Goal: Task Accomplishment & Management: Manage account settings

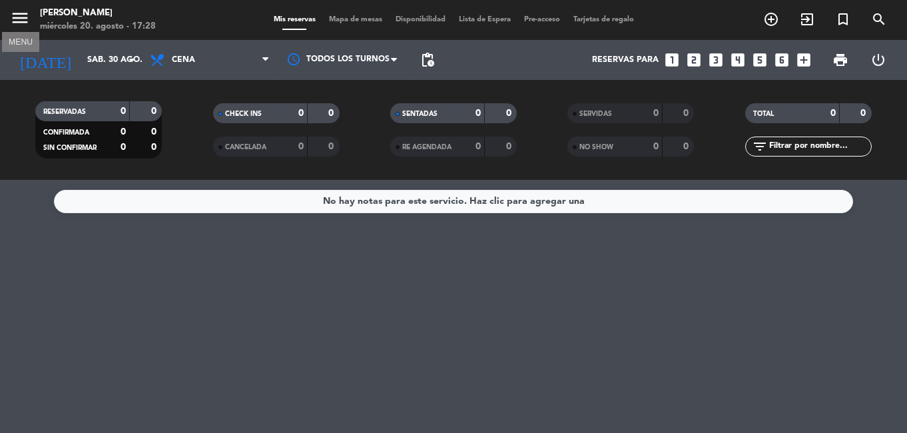
click at [23, 21] on icon "menu" at bounding box center [20, 18] width 20 height 20
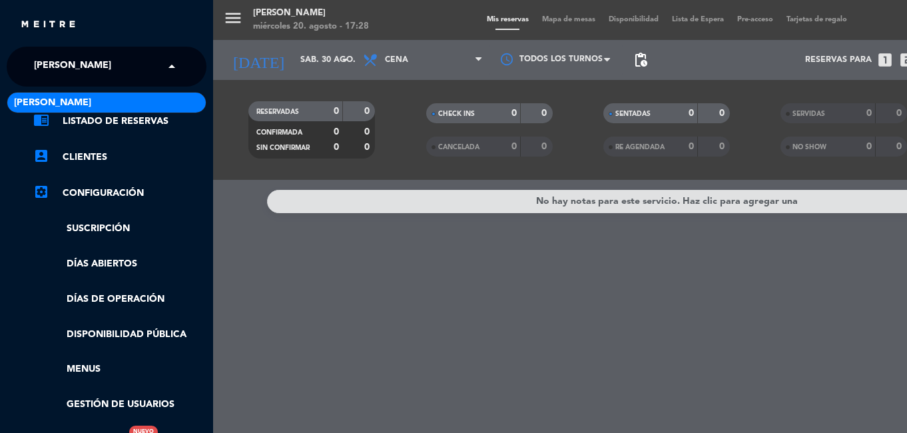
click at [141, 65] on input "text" at bounding box center [108, 67] width 162 height 29
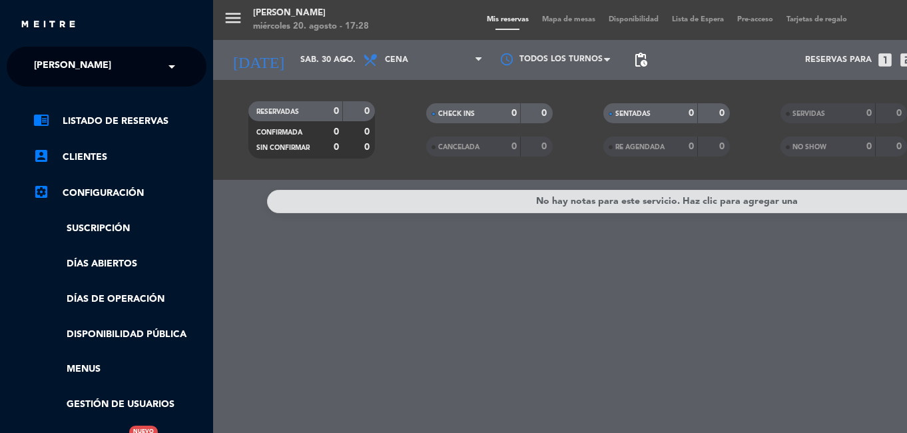
click at [174, 63] on span at bounding box center [175, 67] width 23 height 28
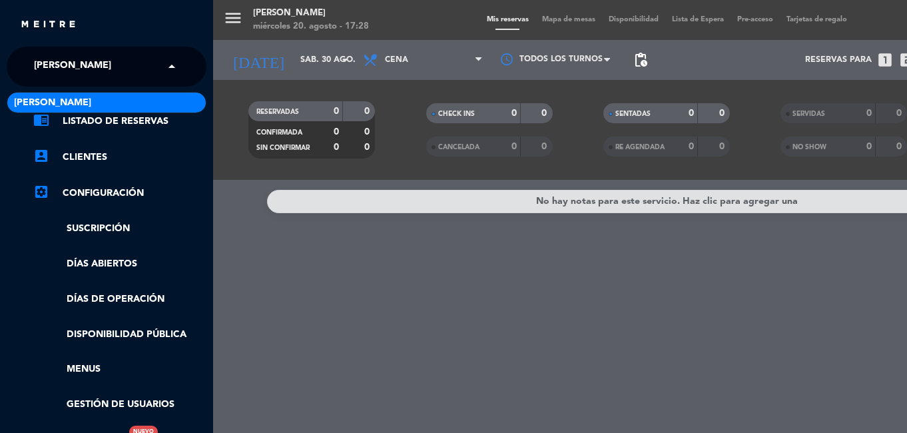
click at [174, 63] on span at bounding box center [175, 67] width 23 height 28
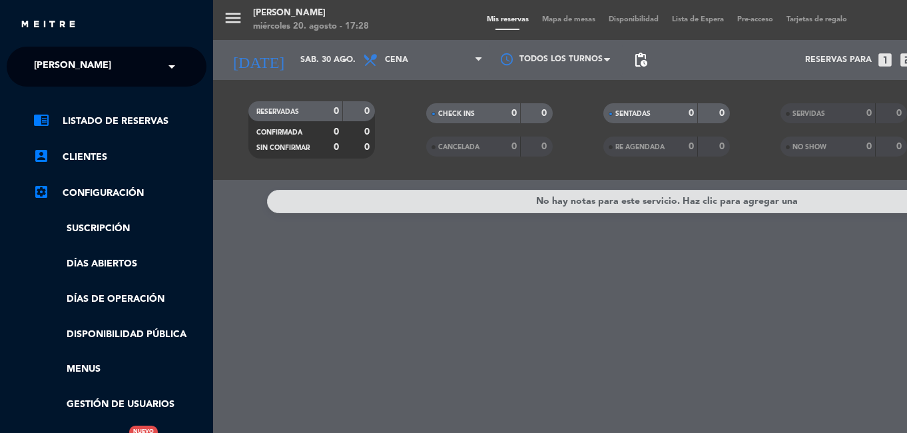
click at [174, 63] on span at bounding box center [175, 67] width 23 height 28
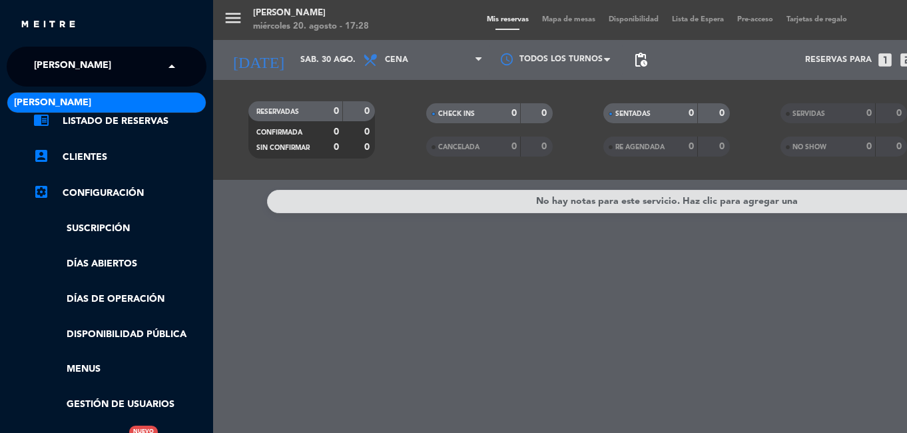
click at [174, 63] on span at bounding box center [175, 67] width 23 height 28
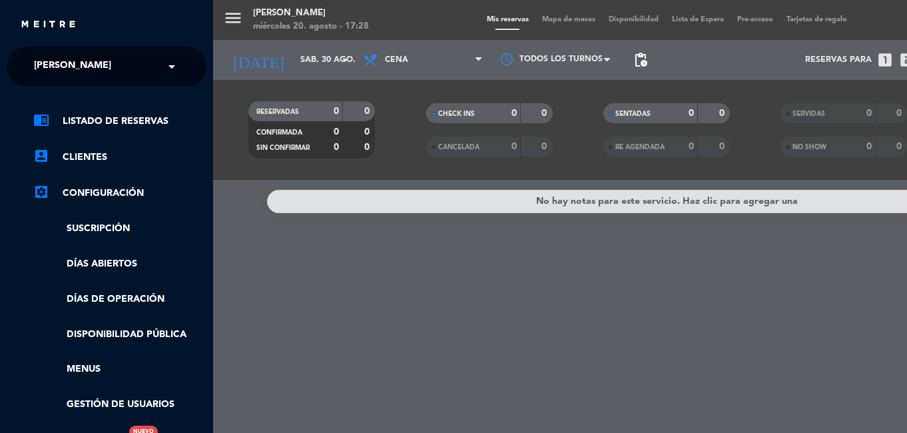
click at [276, 261] on div "menu Rabieta [PERSON_NAME] [DATE] 20. agosto - 17:28 Mis reservas Mapa de mesas…" at bounding box center [666, 216] width 907 height 433
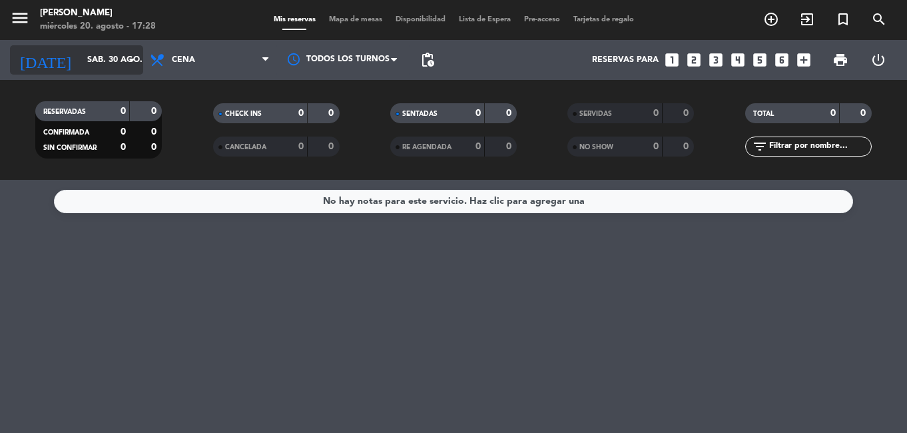
click at [135, 67] on icon "arrow_drop_down" at bounding box center [132, 60] width 16 height 16
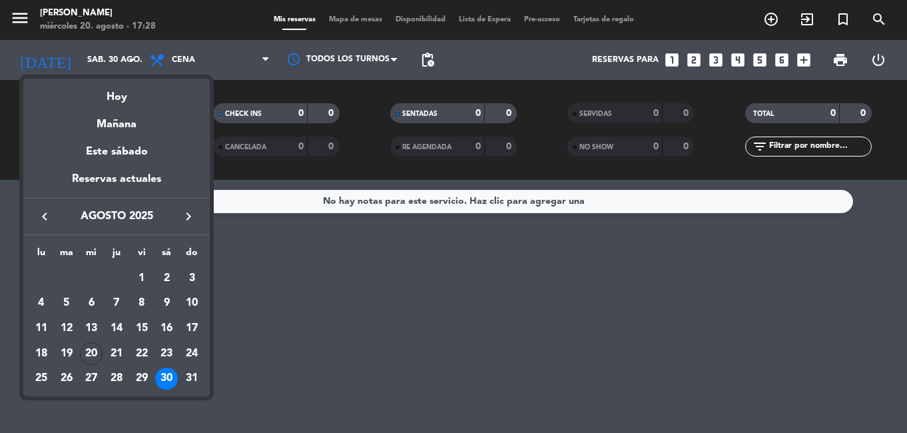
click at [186, 222] on icon "keyboard_arrow_right" at bounding box center [188, 216] width 16 height 16
click at [166, 328] on div "13" at bounding box center [166, 328] width 23 height 23
type input "[DATE]"
